Goal: Information Seeking & Learning: Compare options

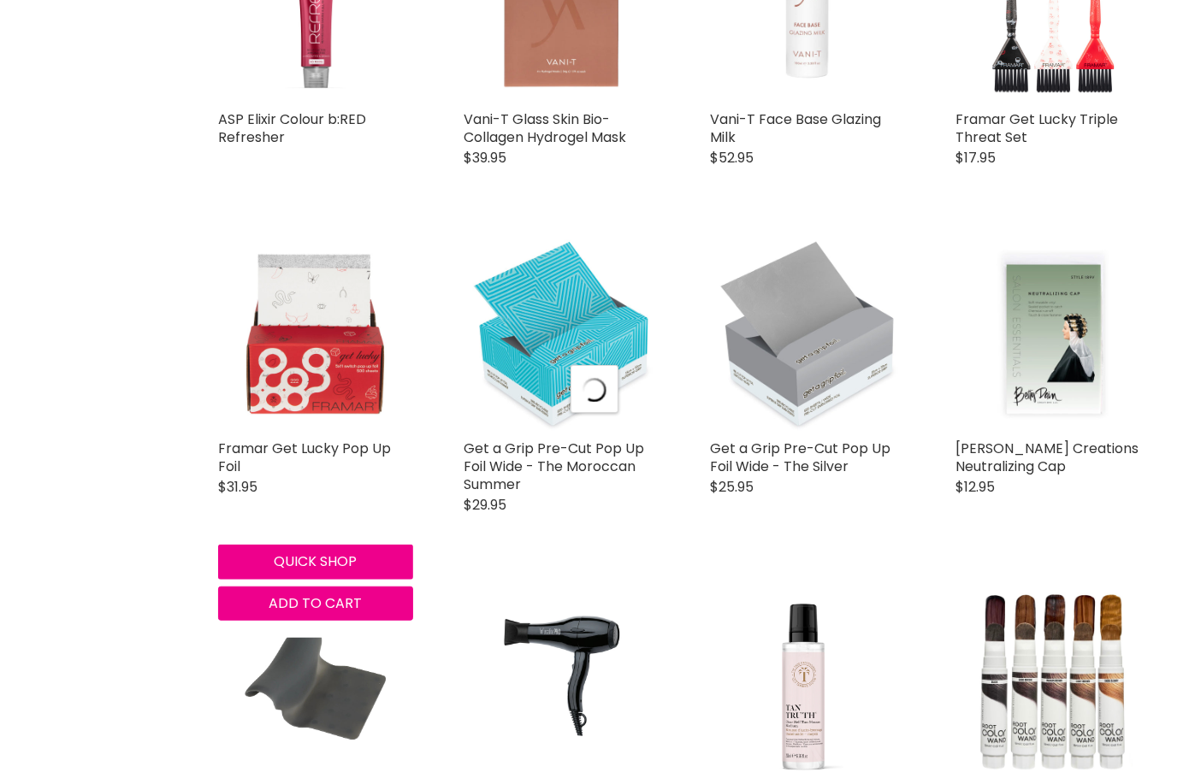
select select "created-descending"
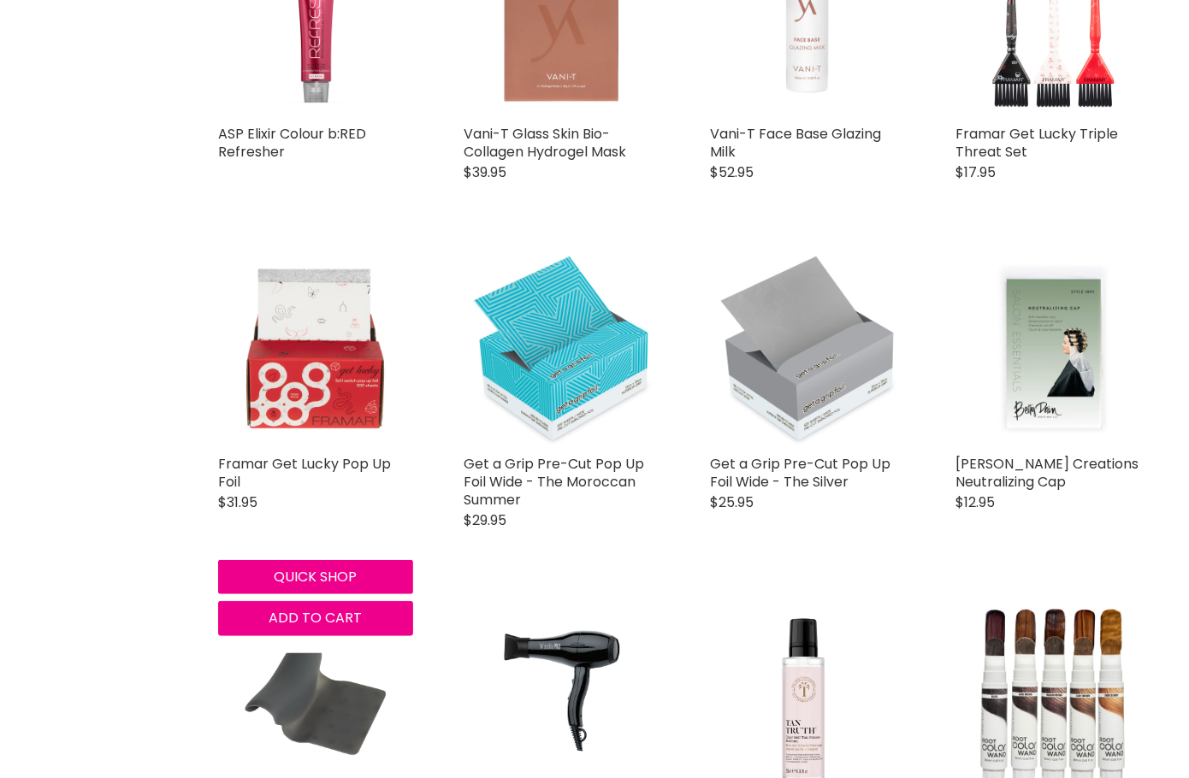
scroll to position [530, 0]
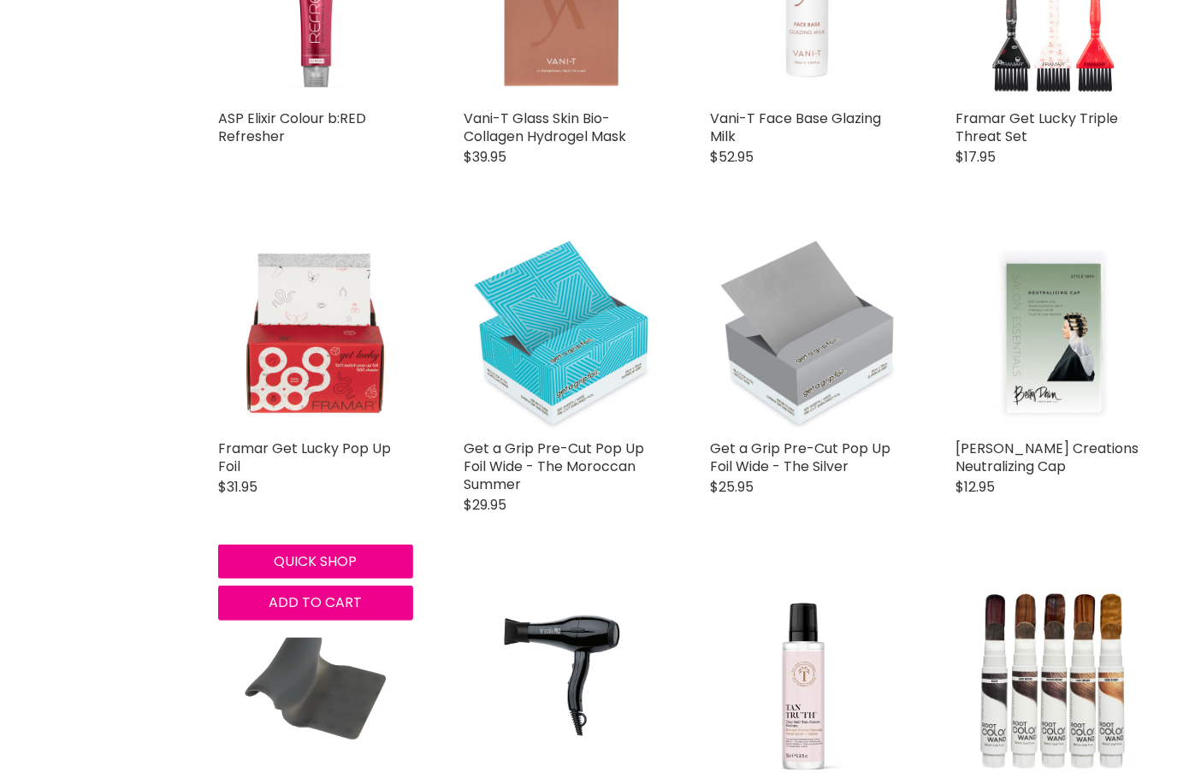
click at [282, 317] on img "Main content" at bounding box center [315, 333] width 174 height 195
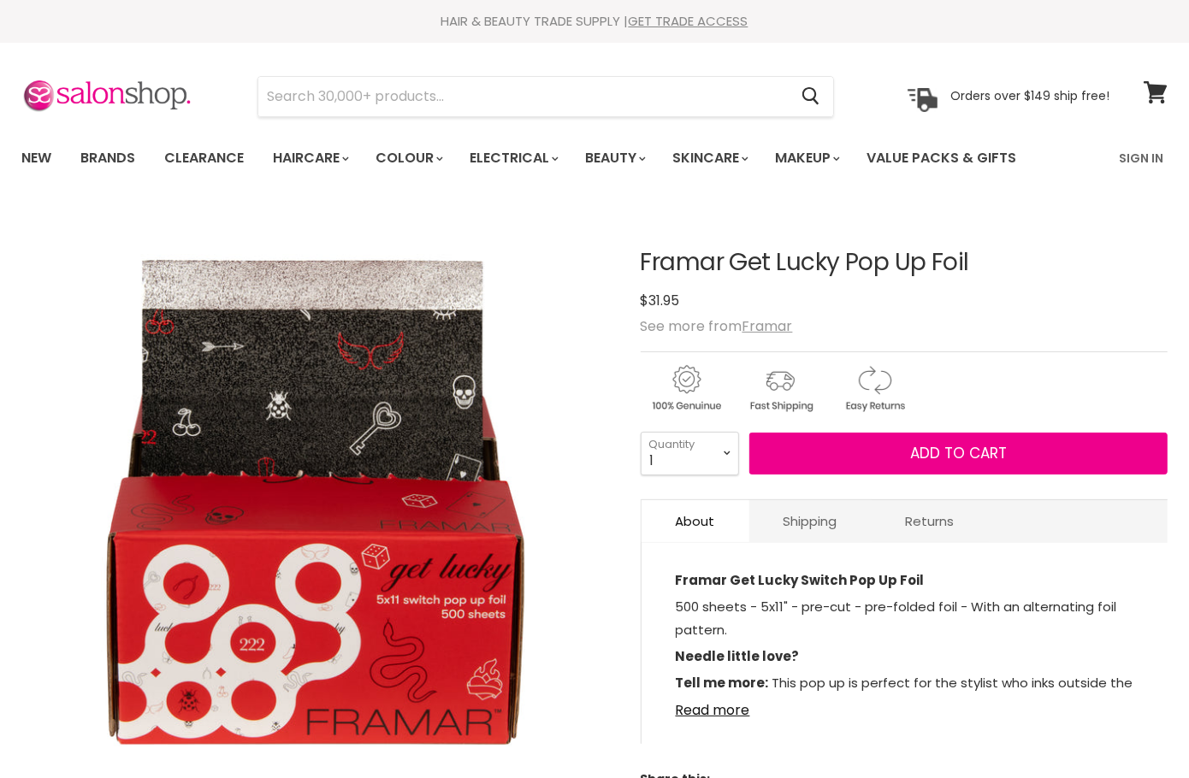
drag, startPoint x: 0, startPoint y: 0, endPoint x: 881, endPoint y: 262, distance: 919.1
drag, startPoint x: 881, startPoint y: 262, endPoint x: 1021, endPoint y: 246, distance: 140.3
click at [1021, 246] on div "Framar Get Lucky Pop Up Foil No reviews $31.95 See more from Framar 1 2 3" at bounding box center [904, 513] width 527 height 612
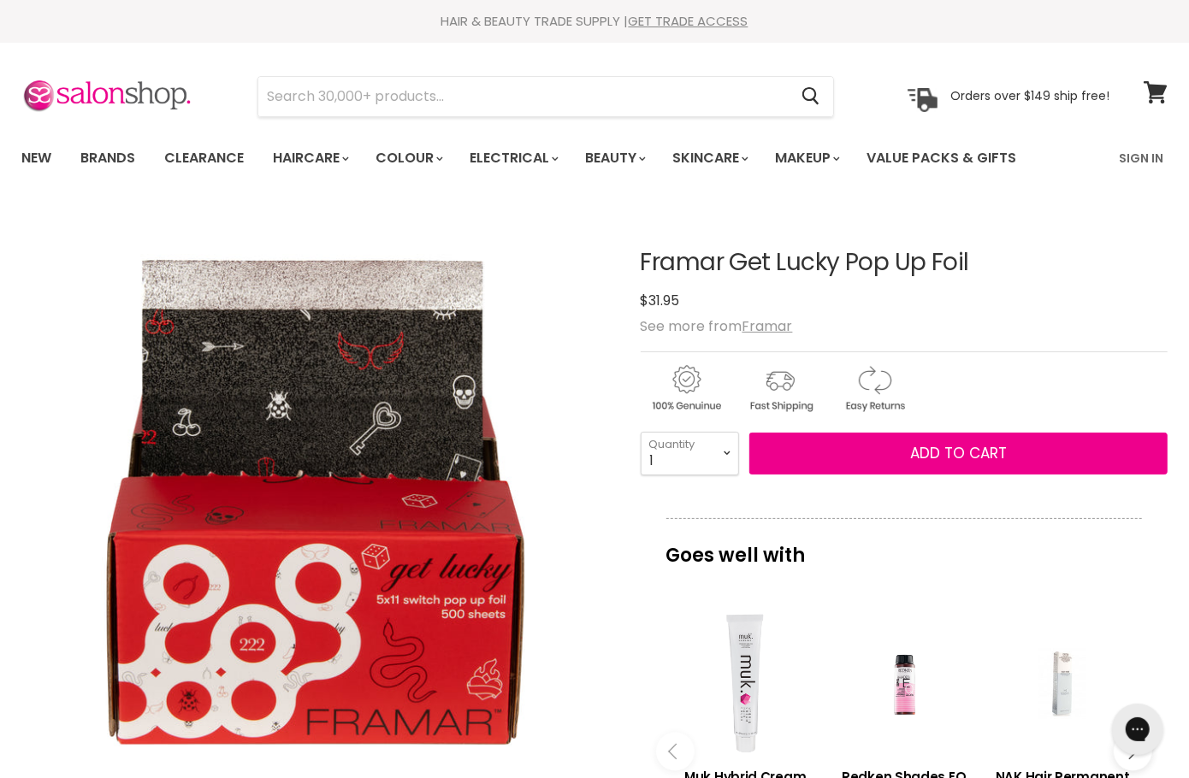
drag, startPoint x: 976, startPoint y: 258, endPoint x: 633, endPoint y: 263, distance: 343.0
click at [633, 263] on article "Click or scroll to zoom Tap or pinch to zoom Click or scroll to zoom" at bounding box center [594, 731] width 1146 height 1049
copy div "Framar Get Lucky Pop Up Foil"
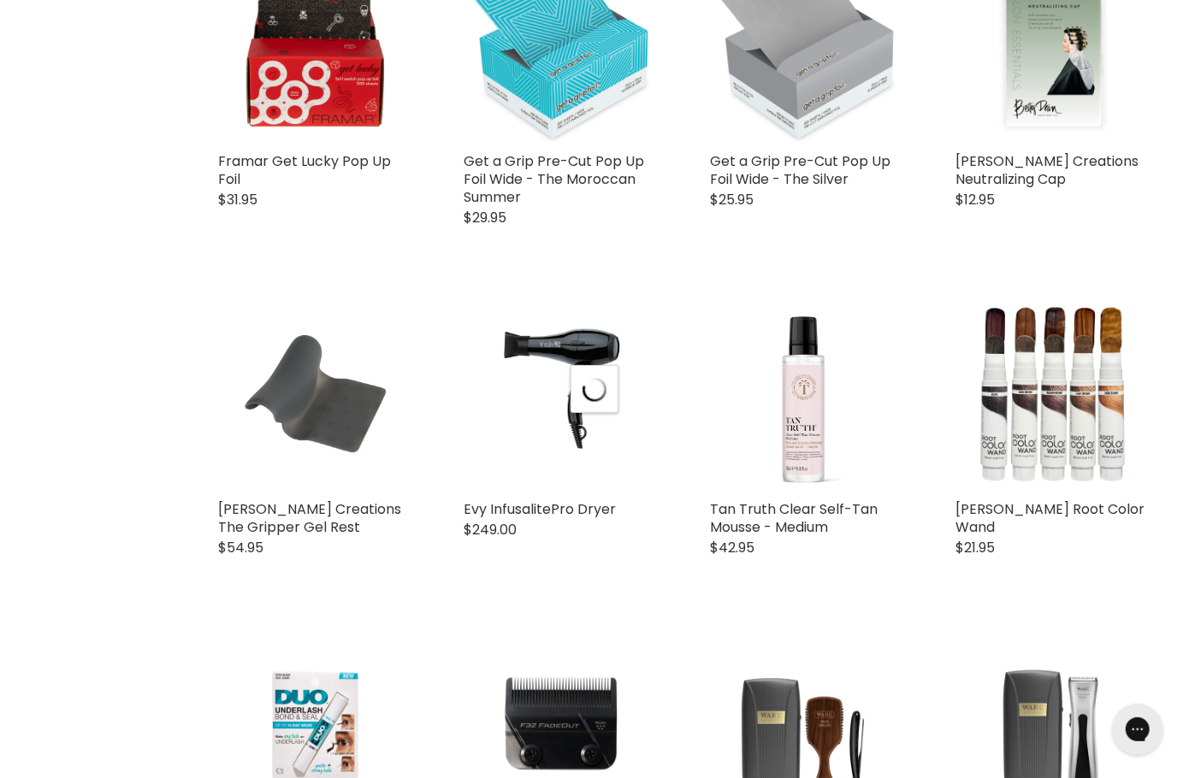
scroll to position [804, 0]
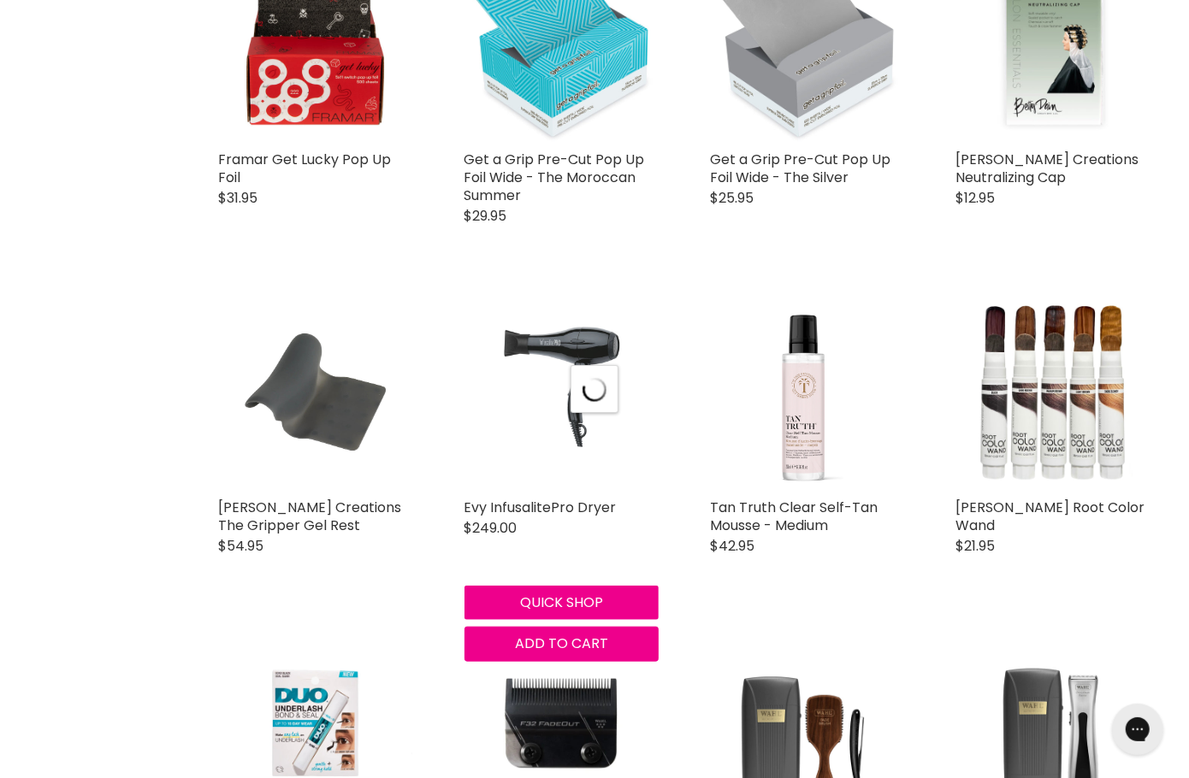
click at [565, 329] on img "Main content" at bounding box center [562, 392] width 138 height 195
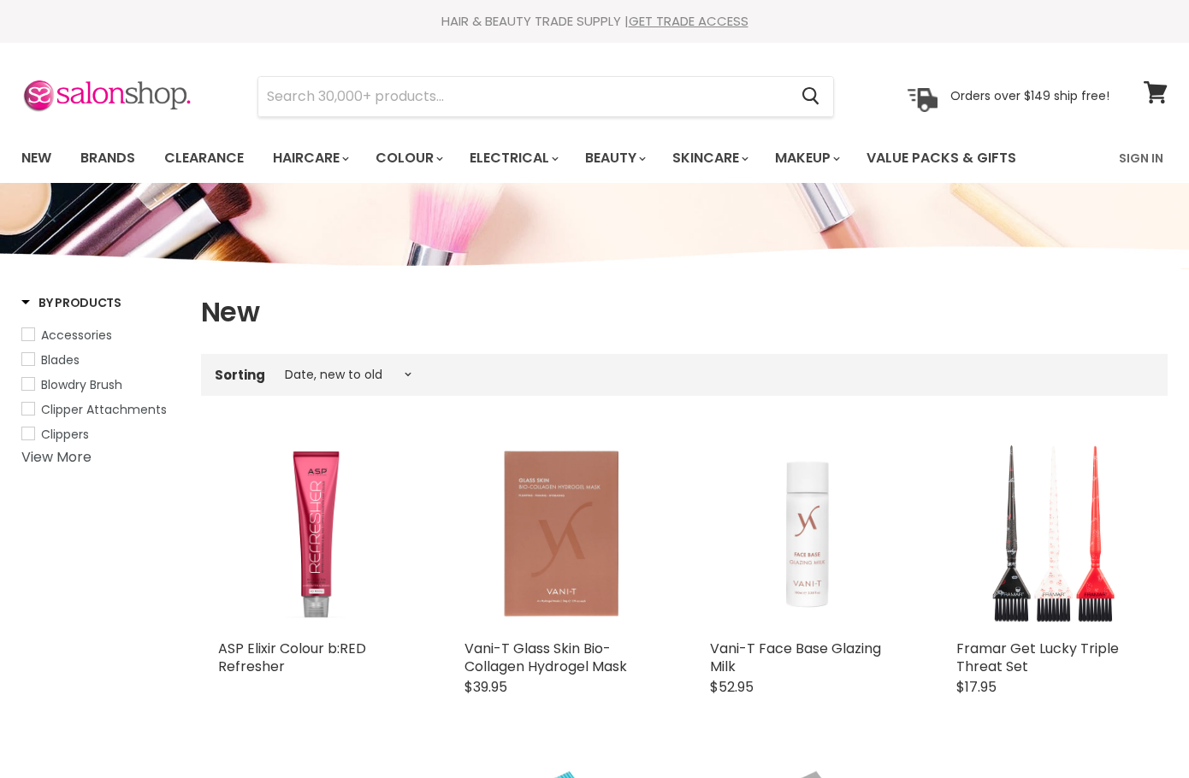
select select "created-descending"
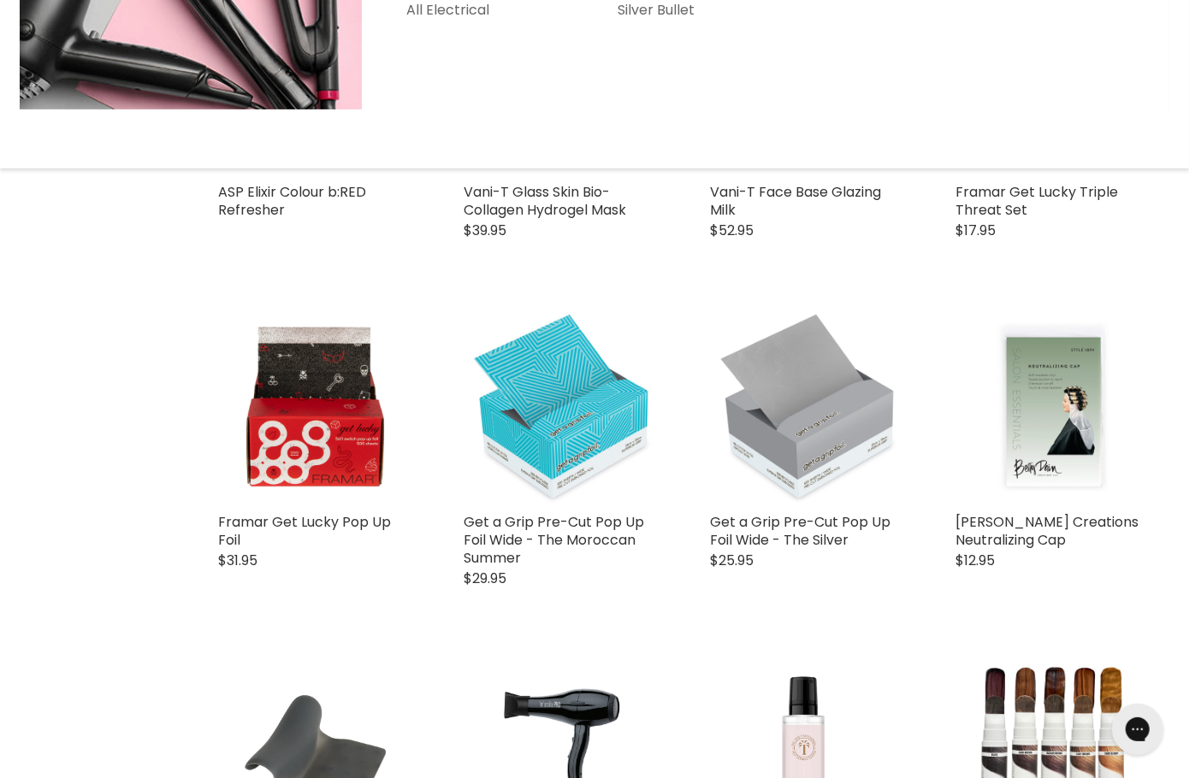
scroll to position [524, 0]
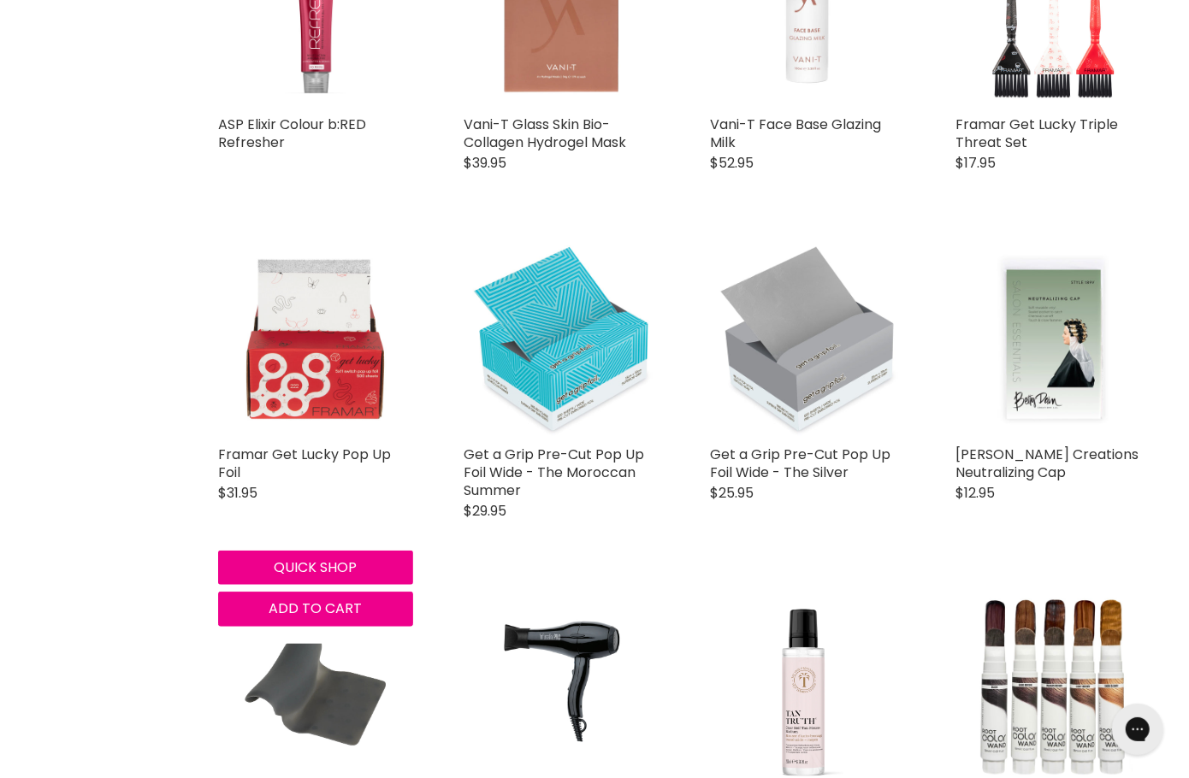
click at [313, 402] on img "Main content" at bounding box center [315, 339] width 174 height 195
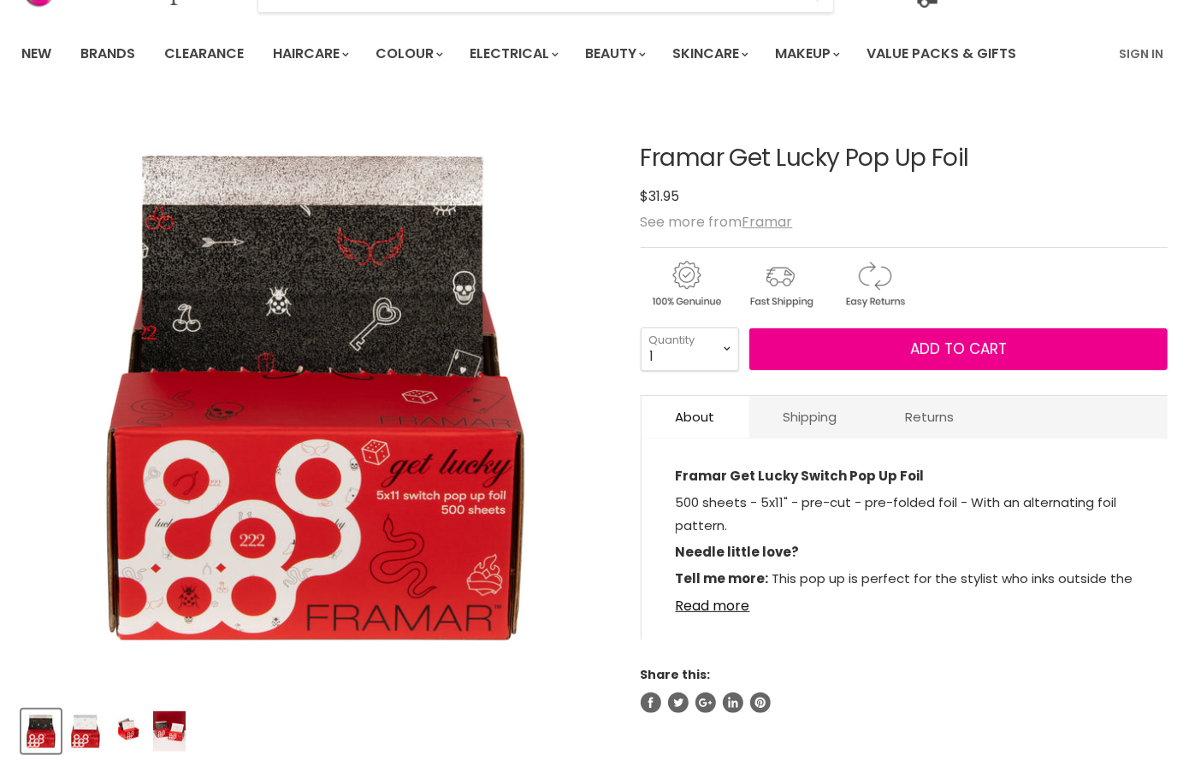
scroll to position [115, 0]
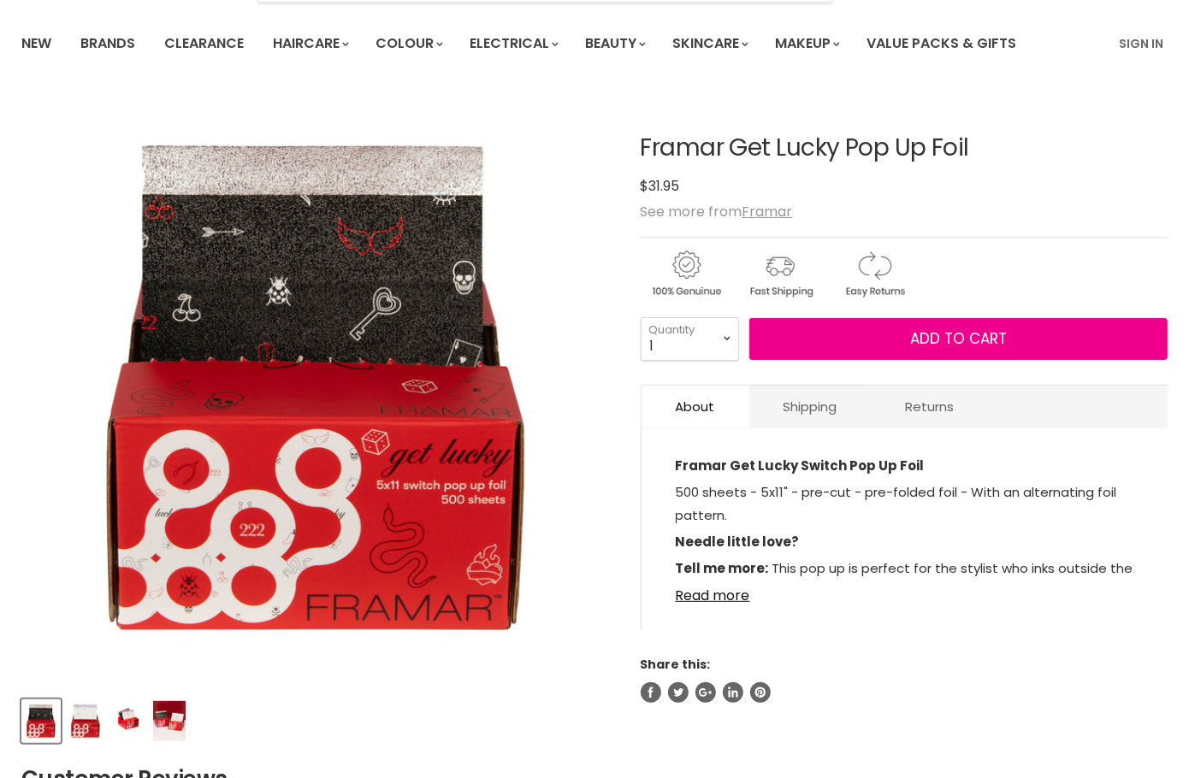
click at [162, 724] on img "Product thumbnails" at bounding box center [169, 721] width 33 height 40
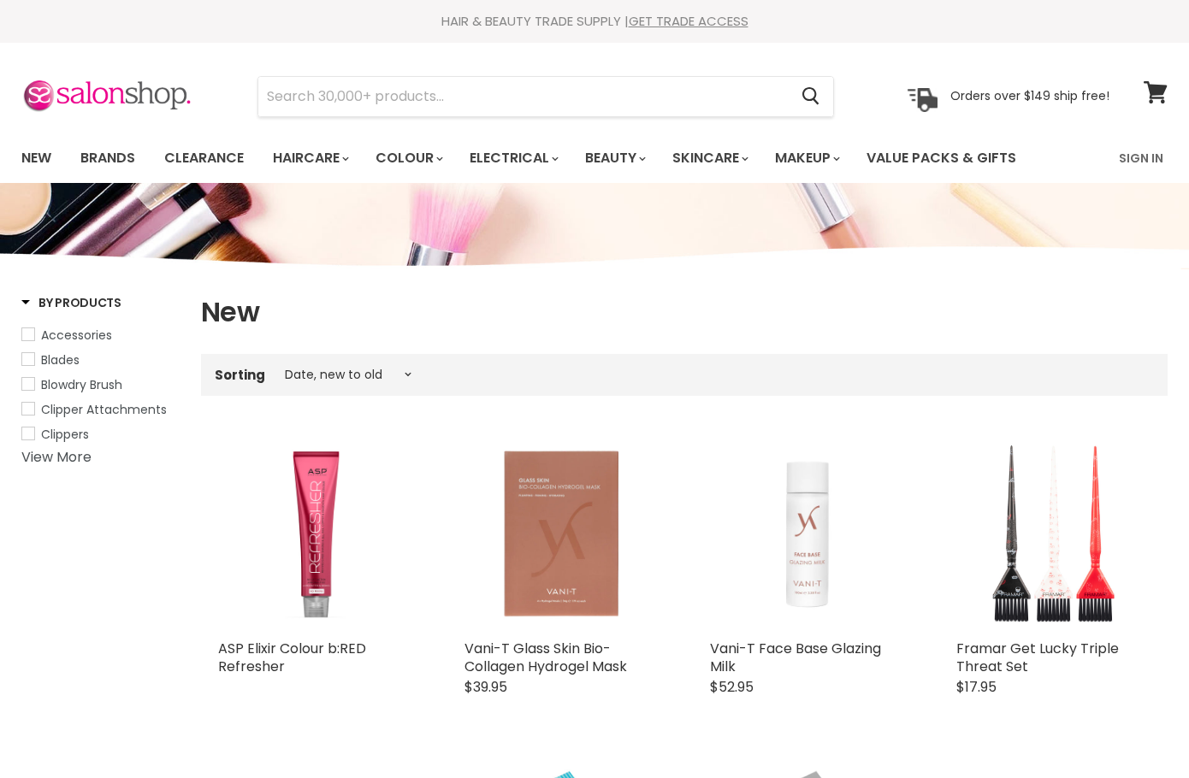
select select "created-descending"
